Goal: Information Seeking & Learning: Find specific fact

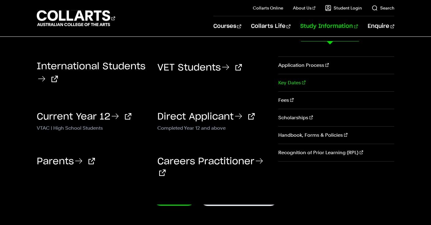
click at [296, 87] on link "Key Dates" at bounding box center [336, 82] width 116 height 17
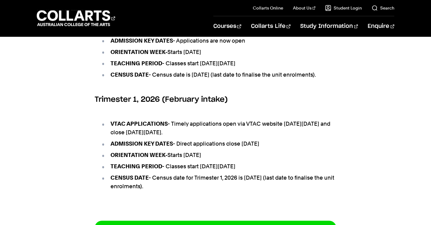
scroll to position [453, 0]
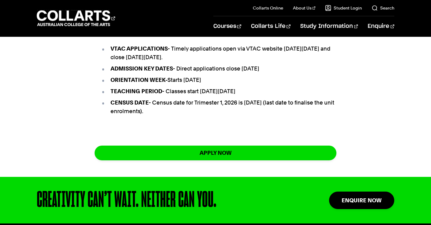
drag, startPoint x: 165, startPoint y: 163, endPoint x: 234, endPoint y: 163, distance: 68.8
click at [234, 84] on li "ORIENTATION WEEK- Starts [DATE]" at bounding box center [219, 80] width 236 height 9
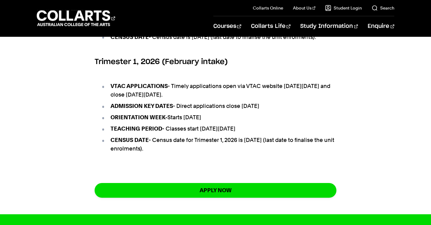
scroll to position [372, 0]
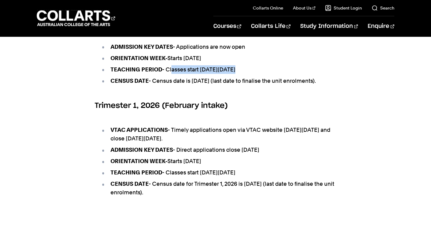
drag, startPoint x: 164, startPoint y: 133, endPoint x: 235, endPoint y: 132, distance: 71.0
click at [235, 74] on li "TEACHING PERIOD - Classes start [DATE][DATE]" at bounding box center [219, 69] width 236 height 9
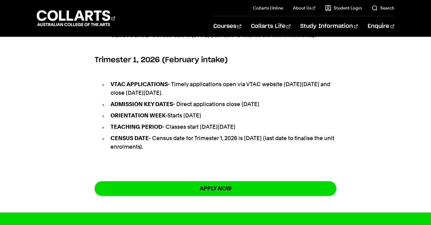
scroll to position [418, 0]
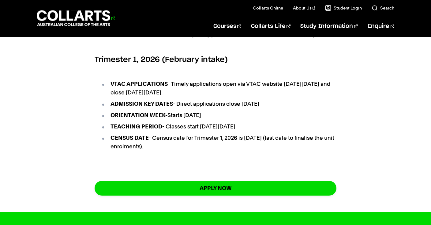
click at [110, 25] on 1 "Go to homepage" at bounding box center [74, 18] width 74 height 16
